Goal: Transaction & Acquisition: Purchase product/service

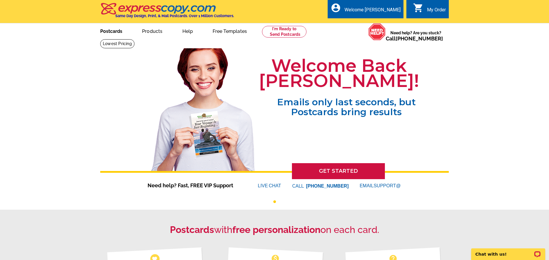
click at [112, 31] on link "Postcards" at bounding box center [111, 31] width 41 height 14
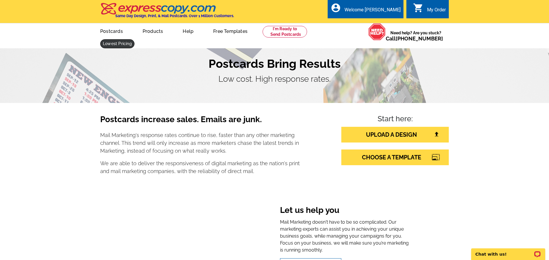
scroll to position [1, 0]
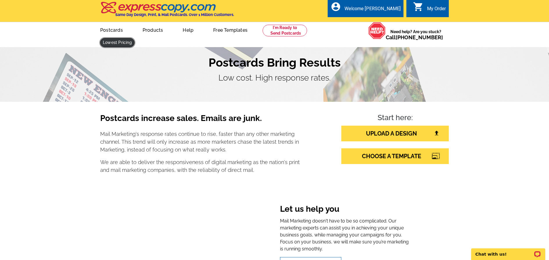
click at [134, 38] on link at bounding box center [117, 42] width 34 height 9
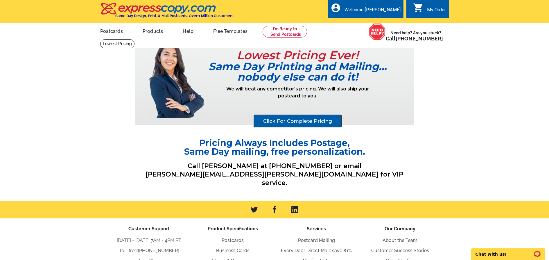
click at [289, 121] on link "Click For Complete Pricing" at bounding box center [297, 120] width 89 height 13
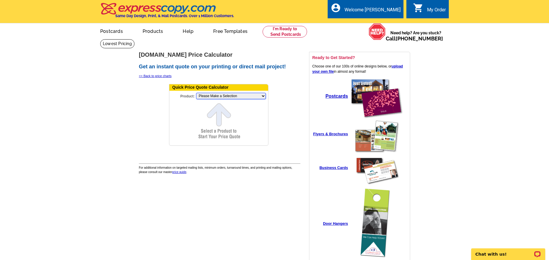
click at [220, 96] on select "Please Make a Selection Jumbo Postcard (5.5" x 8.5") Regular Postcard (4.25" x …" at bounding box center [231, 96] width 70 height 6
select select "2"
click at [196, 93] on select "Please Make a Selection Jumbo Postcard (5.5" x 8.5") Regular Postcard (4.25" x …" at bounding box center [231, 96] width 70 height 6
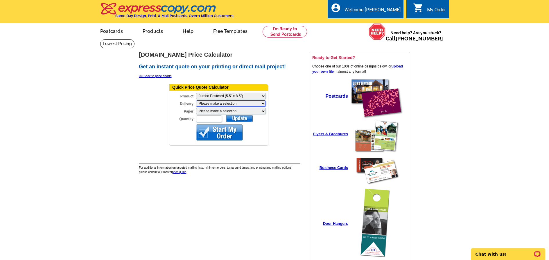
click at [217, 103] on select "Please make a selection Print + Address+USPS First Class Print-Only+Shipped To …" at bounding box center [231, 103] width 70 height 6
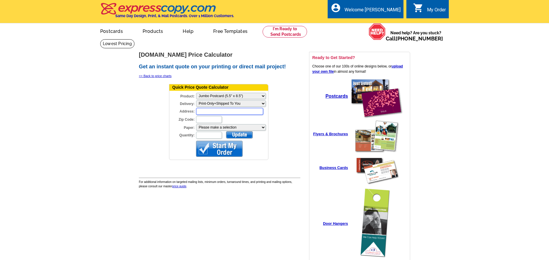
click at [216, 109] on input "Address:" at bounding box center [229, 111] width 67 height 7
type input "[STREET_ADDRESS]"
type input "97209"
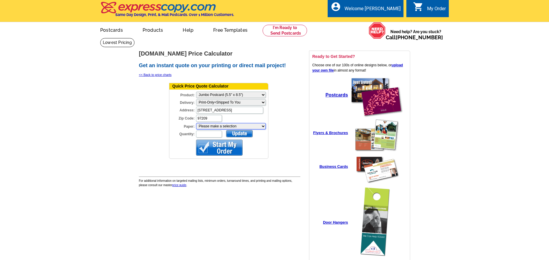
click at [242, 126] on select "Please make a selection Recyclable Board Uncoated Heavy Card Stock Uncoated Cov…" at bounding box center [231, 126] width 70 height 6
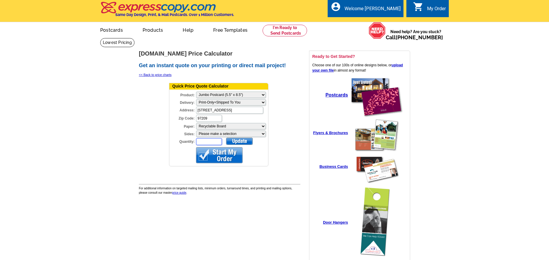
click at [204, 142] on input "Quantity:" at bounding box center [209, 141] width 26 height 7
type input "500"
click at [241, 138] on div at bounding box center [239, 140] width 27 height 7
click at [239, 141] on div at bounding box center [239, 140] width 27 height 7
click at [236, 140] on div at bounding box center [239, 140] width 27 height 7
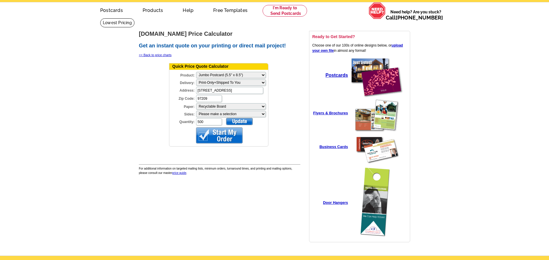
scroll to position [20, 0]
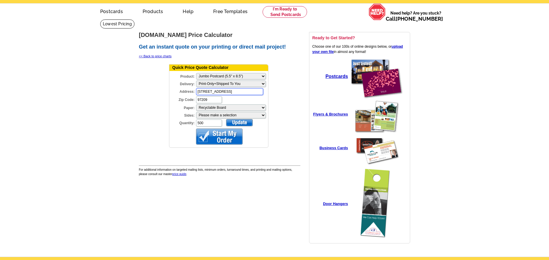
click at [231, 91] on input "[STREET_ADDRESS]" at bounding box center [229, 91] width 67 height 7
type input "[STREET_ADDRESS]"
click at [247, 134] on form "Quick Price Quote Calculator Product: Please Make a Selection Jumbo Postcard (5…" at bounding box center [218, 105] width 99 height 83
click at [241, 125] on div at bounding box center [239, 122] width 27 height 7
click at [242, 123] on div at bounding box center [239, 122] width 27 height 7
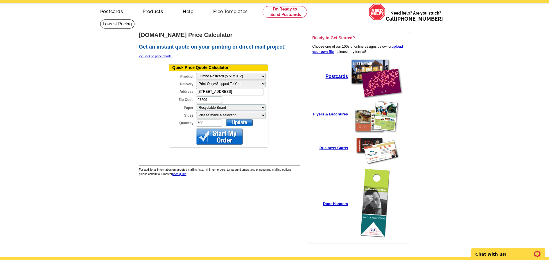
click at [246, 121] on div at bounding box center [239, 122] width 27 height 7
click at [245, 122] on div at bounding box center [239, 122] width 27 height 7
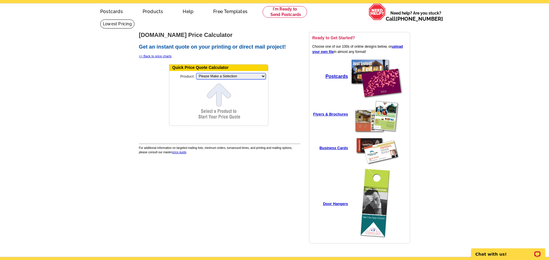
click at [241, 75] on select "Please Make a Selection Jumbo Postcard (5.5" x 8.5") Regular Postcard (4.25" x …" at bounding box center [231, 76] width 70 height 6
select select "2"
click at [196, 73] on select "Please Make a Selection Jumbo Postcard (5.5" x 8.5") Regular Postcard (4.25" x …" at bounding box center [231, 76] width 70 height 6
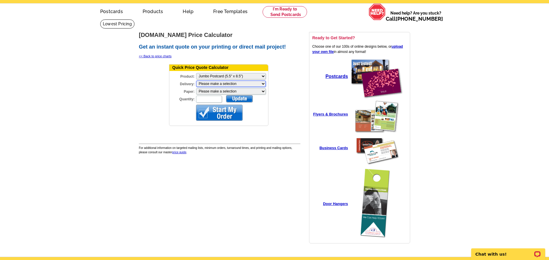
click at [222, 84] on select "Please make a selection Print + Address+USPS First Class Print-Only+Shipped To …" at bounding box center [231, 83] width 70 height 6
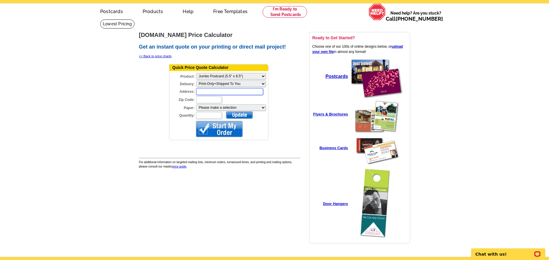
click at [220, 91] on input "Address:" at bounding box center [229, 91] width 67 height 7
type input "828 NW 19TH AVE"
click at [208, 99] on input "98684" at bounding box center [209, 99] width 26 height 7
type input "8"
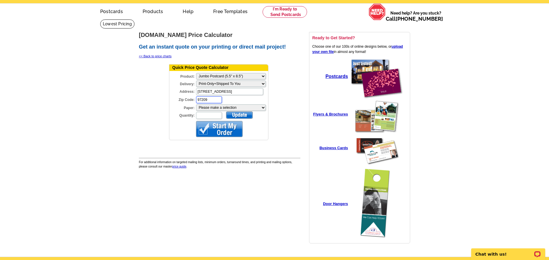
type input "97209"
click at [219, 107] on select "Please make a selection Recyclable Board Uncoated Heavy Card Stock Uncoated Cov…" at bounding box center [231, 107] width 70 height 6
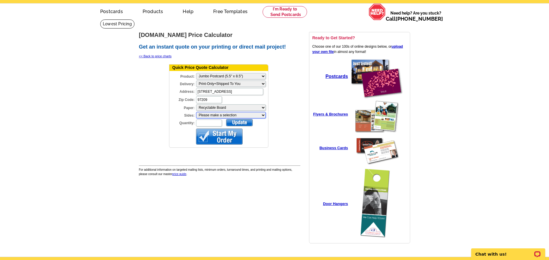
click at [213, 113] on select "Please make a selection One sided, color Two sided, full color" at bounding box center [231, 115] width 70 height 6
select select "3"
click at [196, 112] on select "Please make a selection One sided, color Two sided, full color" at bounding box center [231, 115] width 70 height 6
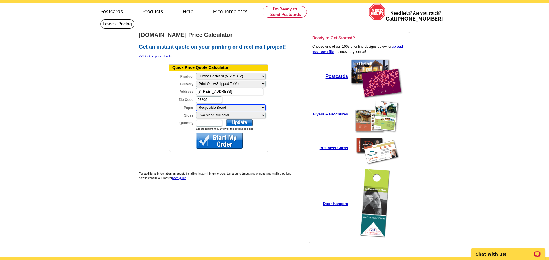
click at [220, 107] on select "Please make a selection Recyclable Board Uncoated Heavy Card Stock Uncoated Cov…" at bounding box center [231, 107] width 70 height 6
click at [196, 104] on select "Please make a selection Recyclable Board Uncoated Heavy Card Stock Uncoated Cov…" at bounding box center [231, 107] width 70 height 6
click at [204, 122] on input "Quantity:" at bounding box center [209, 122] width 26 height 7
type input "500"
click at [242, 124] on div at bounding box center [239, 122] width 27 height 7
